Goal: Navigation & Orientation: Find specific page/section

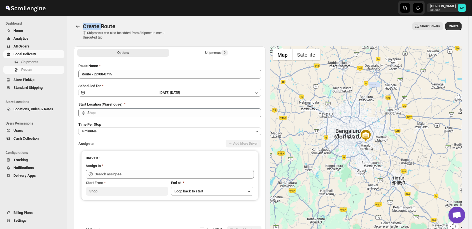
click at [15, 31] on span "Home" at bounding box center [18, 31] width 10 height 4
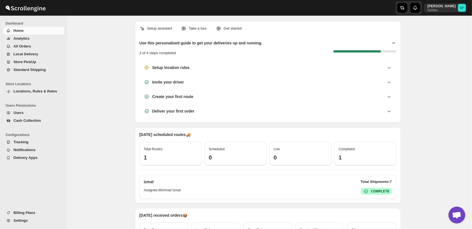
click at [24, 28] on span "Home" at bounding box center [38, 31] width 50 height 6
